Goal: Information Seeking & Learning: Learn about a topic

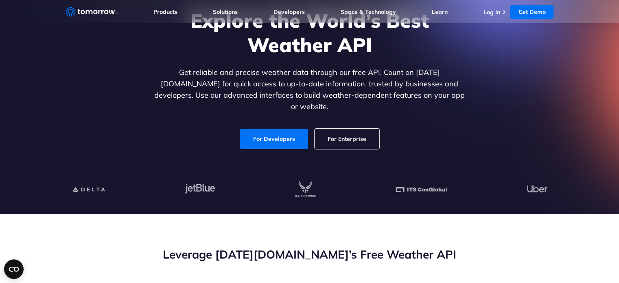
scroll to position [80, 0]
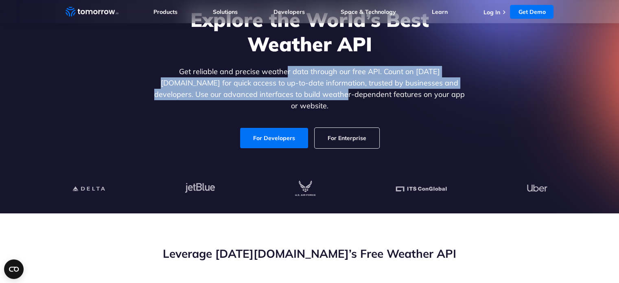
drag, startPoint x: 263, startPoint y: 74, endPoint x: 306, endPoint y: 95, distance: 48.6
click at [306, 95] on p "Get reliable and precise weather data through our free API. Count on Tomorrow.i…" at bounding box center [310, 89] width 314 height 46
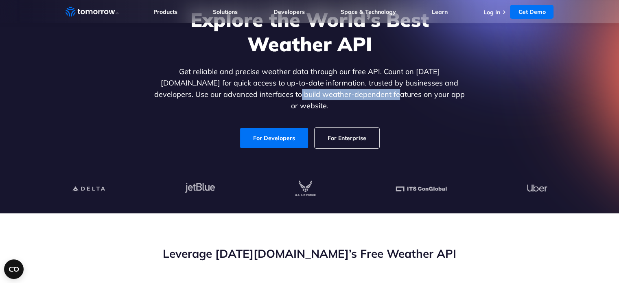
drag, startPoint x: 259, startPoint y: 99, endPoint x: 357, endPoint y: 103, distance: 98.2
click at [357, 103] on div "Explore the World’s Best Weather API Get reliable and precise weather data thro…" at bounding box center [310, 77] width 314 height 141
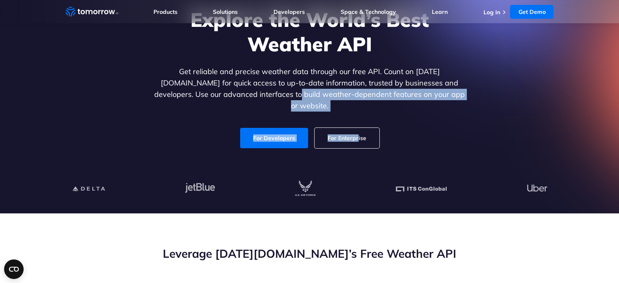
click at [357, 103] on div "Explore the World’s Best Weather API Get reliable and precise weather data thro…" at bounding box center [310, 77] width 314 height 141
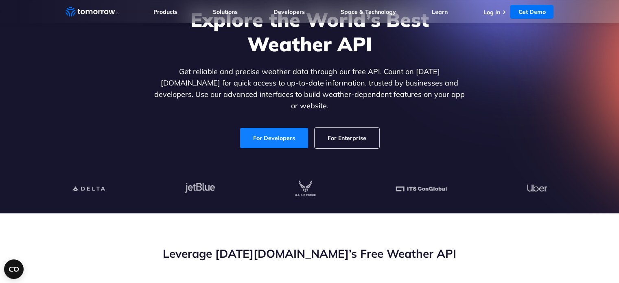
click at [280, 128] on link "For Developers" at bounding box center [274, 138] width 68 height 20
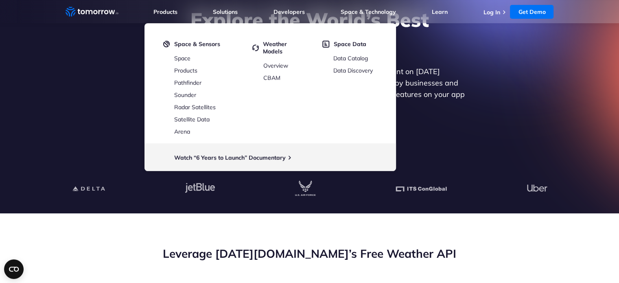
click at [79, 131] on div "Explore the World’s Best Weather API Get reliable and precise weather data thro…" at bounding box center [309, 77] width 501 height 173
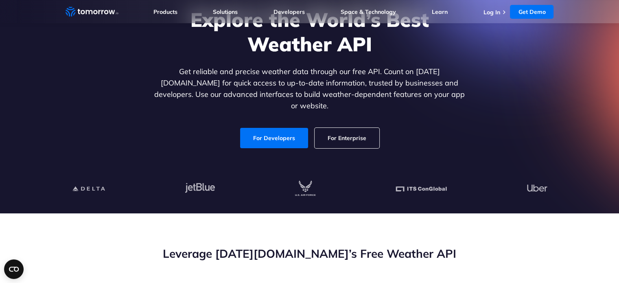
click at [88, 101] on div "Explore the World’s Best Weather API Get reliable and precise weather data thro…" at bounding box center [309, 77] width 501 height 173
click at [274, 130] on link "For Developers" at bounding box center [274, 138] width 68 height 20
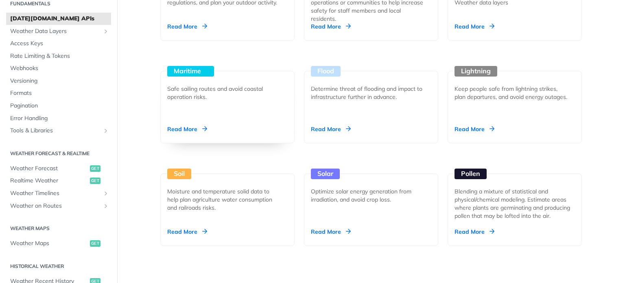
scroll to position [838, 0]
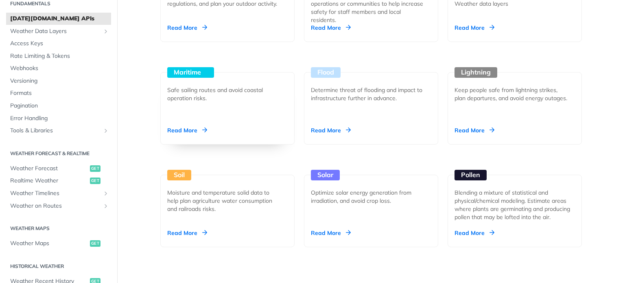
click at [187, 80] on div "Maritime Safe sailing routes and avoid coastal operation risks. Read More" at bounding box center [227, 108] width 134 height 72
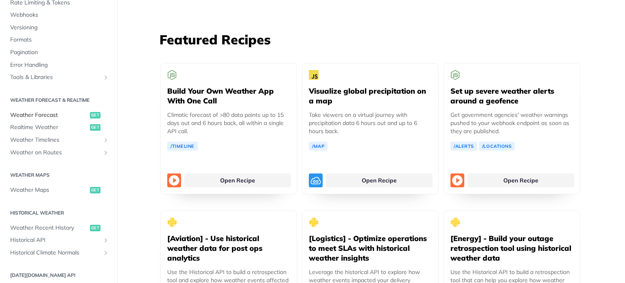
scroll to position [86, 0]
click at [63, 153] on span "Weather on Routes" at bounding box center [55, 152] width 90 height 8
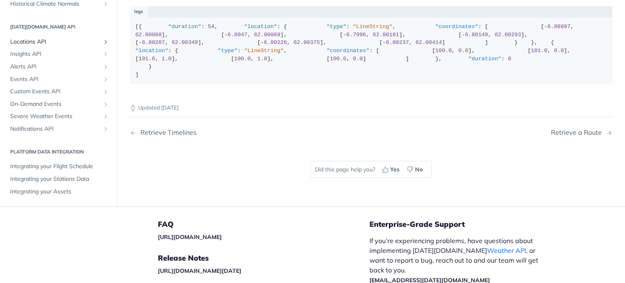
scroll to position [158, 0]
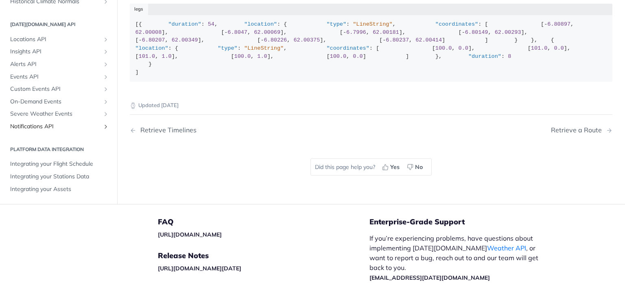
click at [65, 131] on span "Notifications API" at bounding box center [55, 127] width 90 height 8
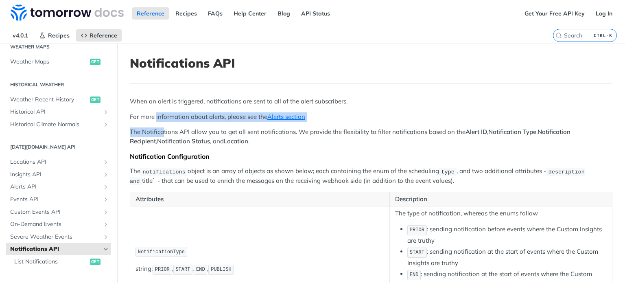
drag, startPoint x: 157, startPoint y: 116, endPoint x: 166, endPoint y: 129, distance: 15.8
click at [166, 129] on div "When an alert is triggered, notifications are sent to all of the alert subscrib…" at bounding box center [371, 221] width 483 height 248
click at [166, 129] on p "The Notifications API allow you to get all sent notifications. We provide the f…" at bounding box center [371, 136] width 483 height 18
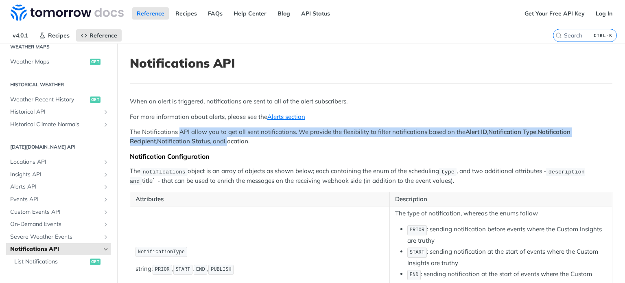
drag, startPoint x: 181, startPoint y: 131, endPoint x: 203, endPoint y: 140, distance: 24.1
click at [203, 140] on p "The Notifications API allow you to get all sent notifications. We provide the f…" at bounding box center [371, 136] width 483 height 18
click at [224, 140] on strong "Location" at bounding box center [236, 141] width 24 height 8
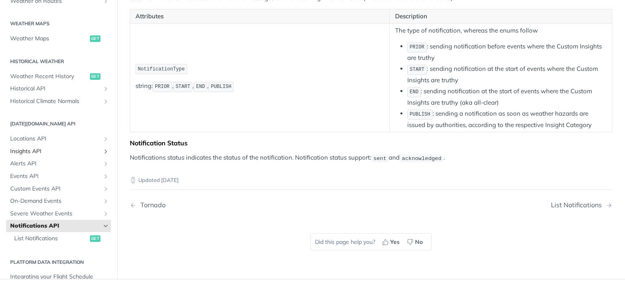
scroll to position [230, 0]
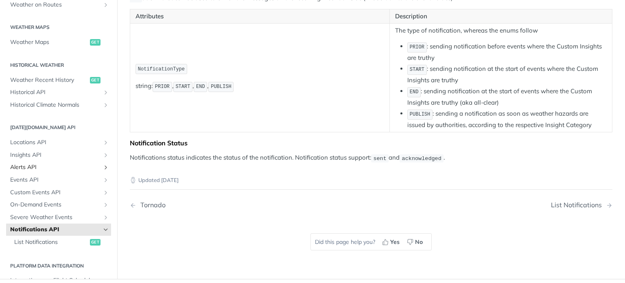
click at [69, 164] on span "Alerts API" at bounding box center [55, 168] width 90 height 8
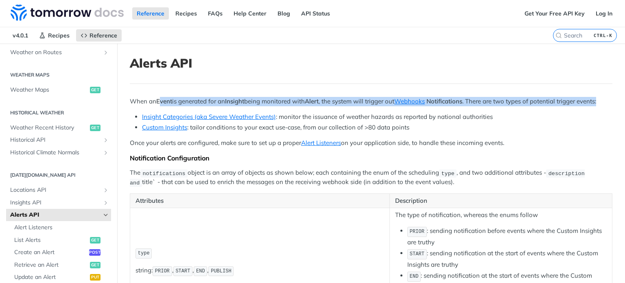
drag, startPoint x: 161, startPoint y: 104, endPoint x: 163, endPoint y: 114, distance: 10.3
click at [163, 106] on p "When an Event is generated for an Insight being monitored with Alert , the syst…" at bounding box center [371, 101] width 483 height 9
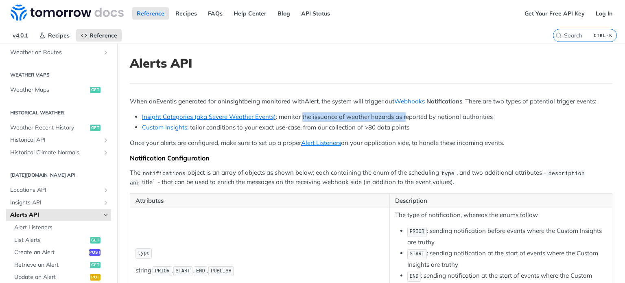
drag, startPoint x: 302, startPoint y: 127, endPoint x: 407, endPoint y: 124, distance: 105.5
click at [407, 122] on li "Insight Categories (aka Severe Weather Events) : monitor the issuance of weathe…" at bounding box center [377, 116] width 471 height 9
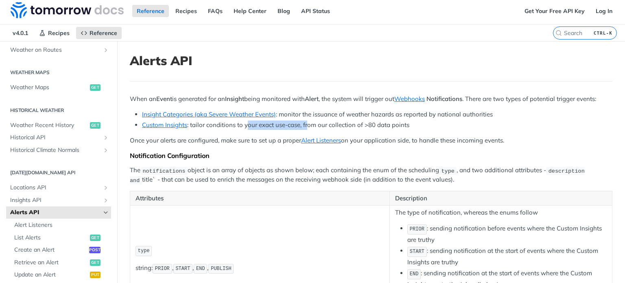
drag, startPoint x: 245, startPoint y: 133, endPoint x: 307, endPoint y: 132, distance: 61.5
click at [307, 130] on li "Custom Insights : tailor conditions to your exact use-case, from our collection…" at bounding box center [377, 124] width 471 height 9
drag, startPoint x: 322, startPoint y: 133, endPoint x: 367, endPoint y: 136, distance: 44.9
click at [367, 130] on li "Custom Insights : tailor conditions to your exact use-case, from our collection…" at bounding box center [377, 124] width 471 height 9
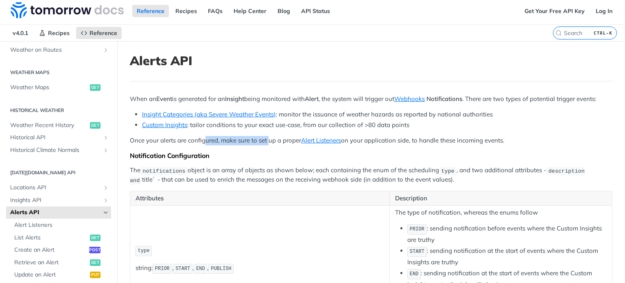
drag, startPoint x: 207, startPoint y: 149, endPoint x: 270, endPoint y: 151, distance: 63.1
click at [270, 145] on p "Once your alerts are configured, make sure to set up a proper Alert Listeners o…" at bounding box center [371, 140] width 483 height 9
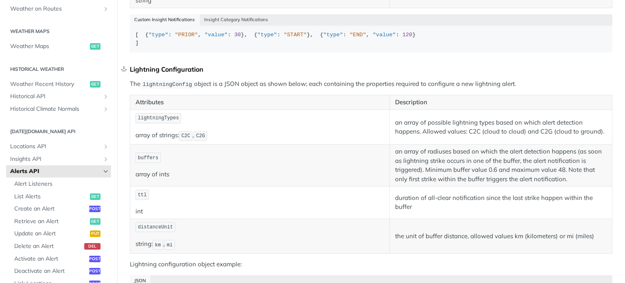
scroll to position [436, 0]
drag, startPoint x: 205, startPoint y: 114, endPoint x: 331, endPoint y: 110, distance: 126.2
click at [331, 88] on p "The lightningConfig object is a JSON object as shown below; each containing the…" at bounding box center [371, 83] width 483 height 9
drag, startPoint x: 355, startPoint y: 114, endPoint x: 449, endPoint y: 114, distance: 94.0
click at [449, 88] on p "The lightningConfig object is a JSON object as shown below; each containing the…" at bounding box center [371, 83] width 483 height 9
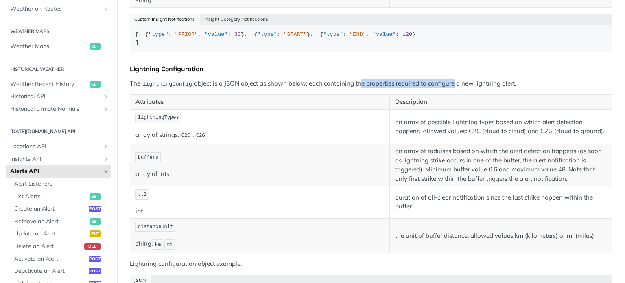
click at [449, 88] on p "The lightningConfig object is a JSON object as shown below; each containing the…" at bounding box center [371, 83] width 483 height 9
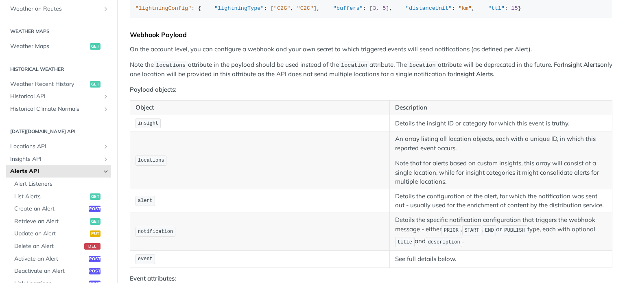
scroll to position [725, 0]
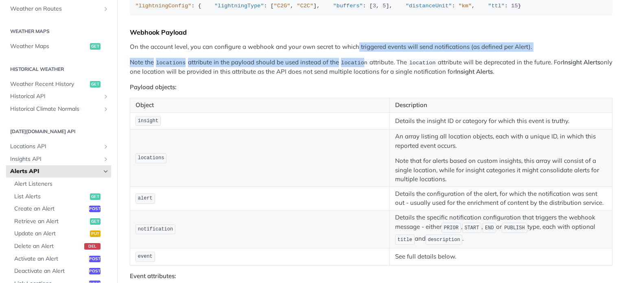
drag, startPoint x: 356, startPoint y: 116, endPoint x: 362, endPoint y: 125, distance: 11.0
click at [362, 125] on div "When an Event is generated for an Insight being monitored with Alert , the syst…" at bounding box center [371, 28] width 483 height 1313
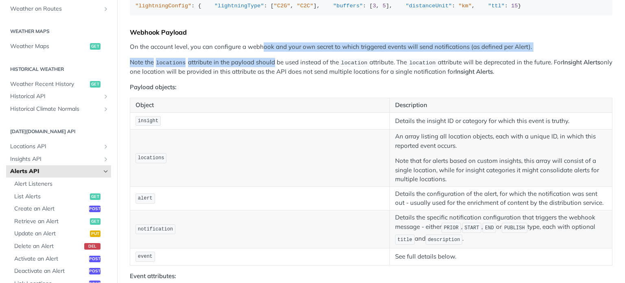
drag, startPoint x: 264, startPoint y: 115, endPoint x: 274, endPoint y: 123, distance: 13.3
click at [274, 123] on div "When an Event is generated for an Insight being monitored with Alert , the syst…" at bounding box center [371, 28] width 483 height 1313
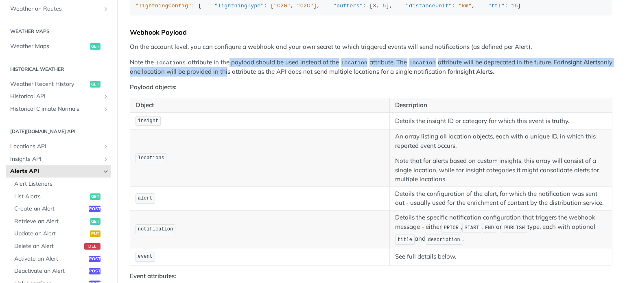
drag, startPoint x: 228, startPoint y: 129, endPoint x: 238, endPoint y: 140, distance: 14.7
click at [238, 77] on p "Note the locations attribute in the payload should be used instead of the locat…" at bounding box center [371, 67] width 483 height 19
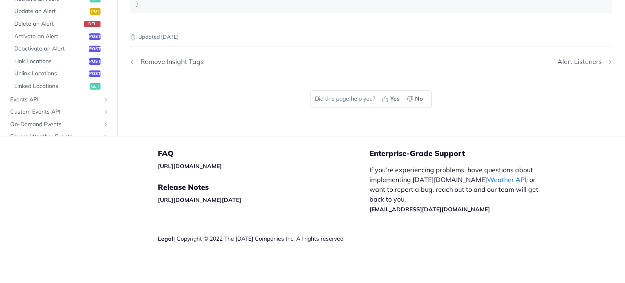
scroll to position [306, 0]
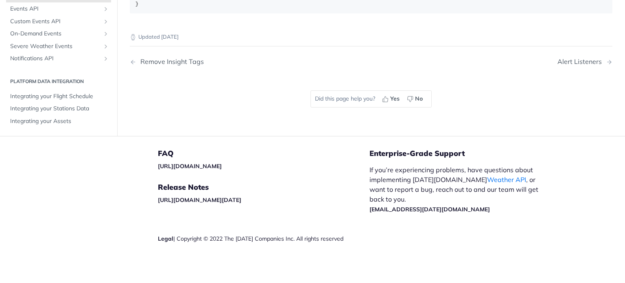
scroll to position [0, 0]
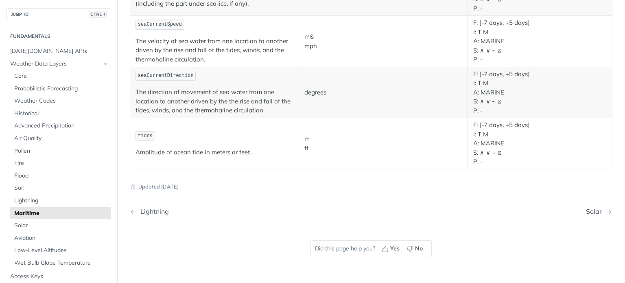
scroll to position [947, 0]
